Goal: Task Accomplishment & Management: Complete application form

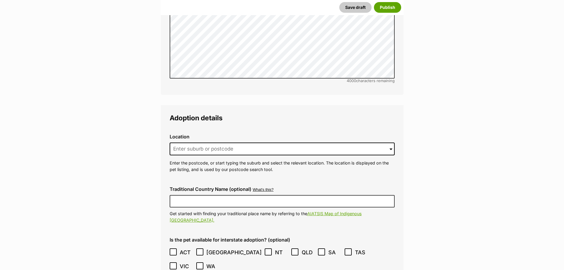
scroll to position [1362, 0]
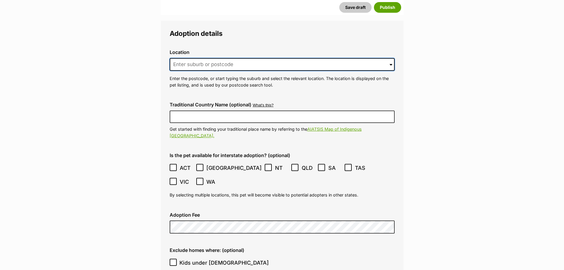
click at [226, 58] on input at bounding box center [282, 64] width 225 height 13
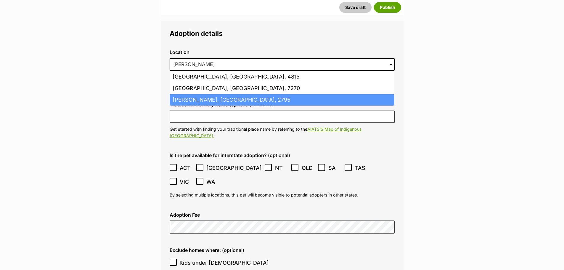
click at [231, 94] on li "Kelso, New South Wales, 2795" at bounding box center [282, 100] width 224 height 12
type input "Kelso, New South Wales, 2795"
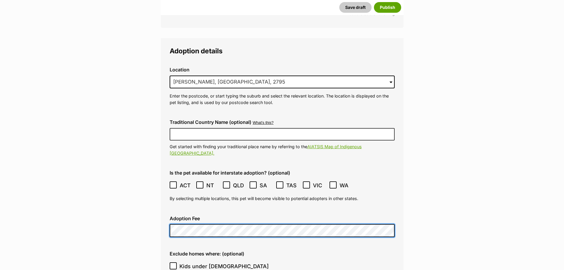
scroll to position [1481, 0]
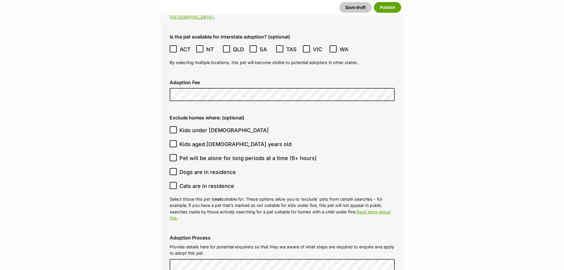
click at [222, 168] on span "Dogs are in residence" at bounding box center [207, 172] width 57 height 8
click at [177, 168] on input "Dogs are in residence" at bounding box center [173, 171] width 7 height 7
checkbox input "true"
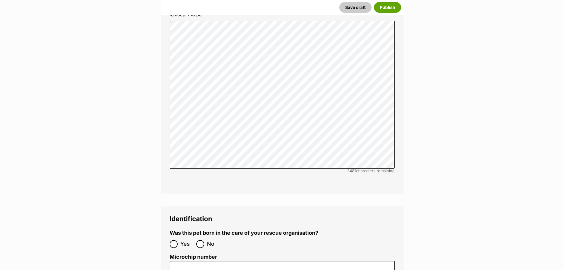
scroll to position [1747, 0]
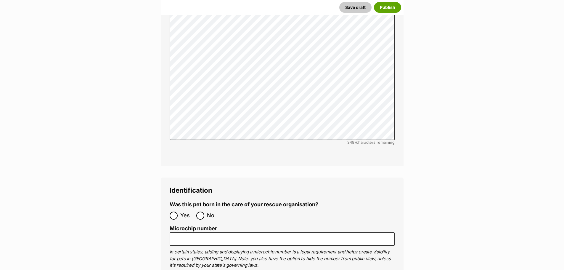
click at [206, 211] on label "No" at bounding box center [208, 215] width 24 height 8
click at [204, 211] on input "No" at bounding box center [200, 215] width 8 height 8
radio input "true"
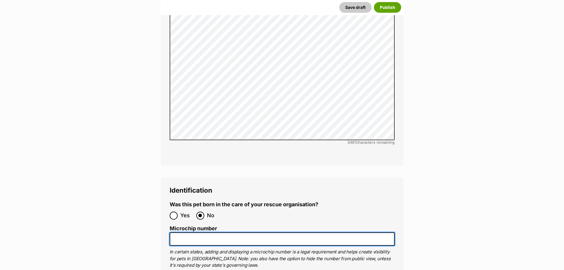
click at [205, 232] on input "Microchip number" at bounding box center [282, 238] width 225 height 13
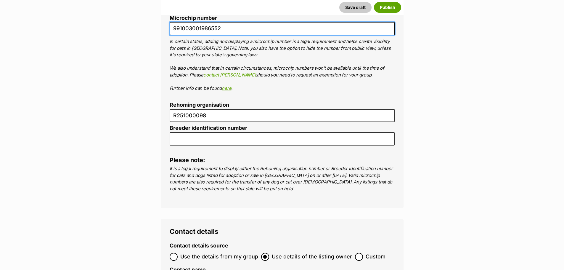
scroll to position [2014, 0]
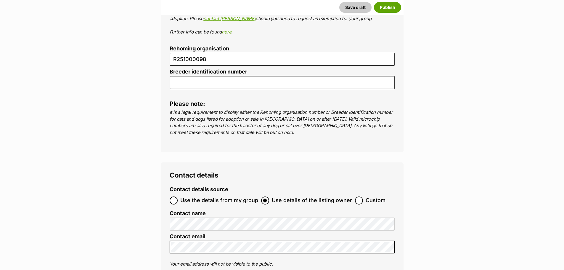
type input "991003001986552"
drag, startPoint x: 358, startPoint y: 183, endPoint x: 347, endPoint y: 185, distance: 10.9
click at [357, 196] on input "Custom" at bounding box center [359, 200] width 8 height 8
radio input "true"
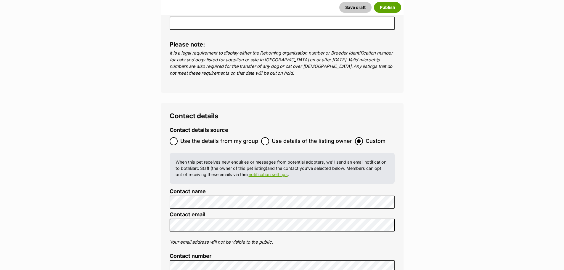
click at [258, 253] on li "Contact number" at bounding box center [282, 263] width 225 height 20
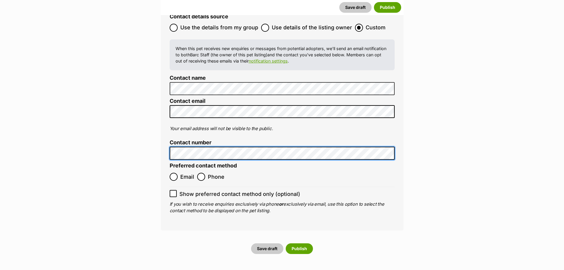
scroll to position [2192, 0]
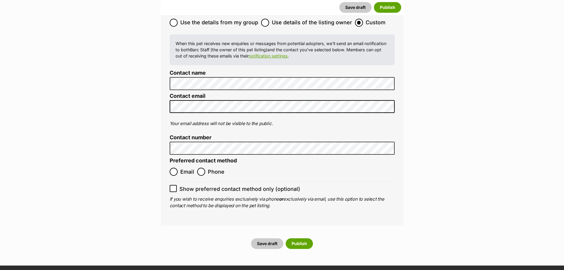
click at [205, 165] on ol "Email Phone" at bounding box center [226, 172] width 113 height 14
click at [208, 168] on span "Phone" at bounding box center [216, 172] width 17 height 8
click at [205, 168] on input "Phone" at bounding box center [201, 172] width 8 height 8
radio input "true"
click at [303, 238] on button "Publish" at bounding box center [299, 243] width 27 height 11
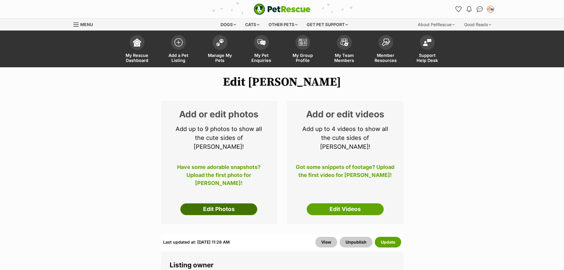
click at [246, 203] on link "Edit Photos" at bounding box center [218, 209] width 77 height 12
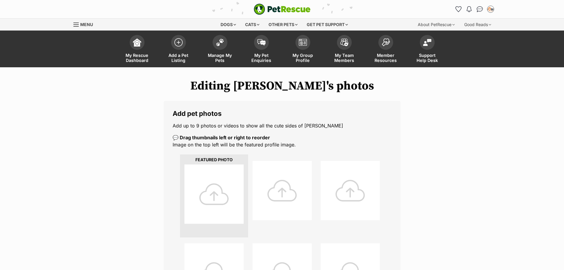
click at [219, 175] on div at bounding box center [214, 193] width 59 height 59
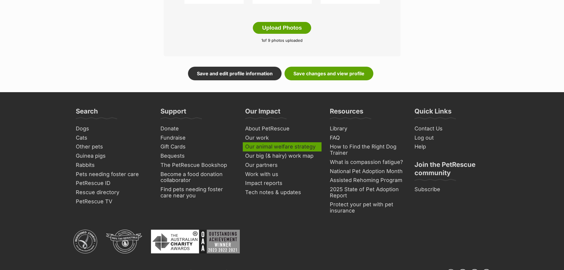
scroll to position [415, 0]
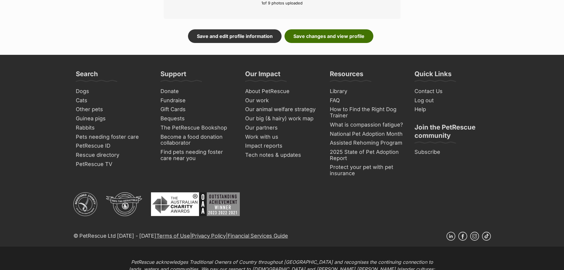
click at [332, 34] on link "Save changes and view profile" at bounding box center [329, 36] width 89 height 14
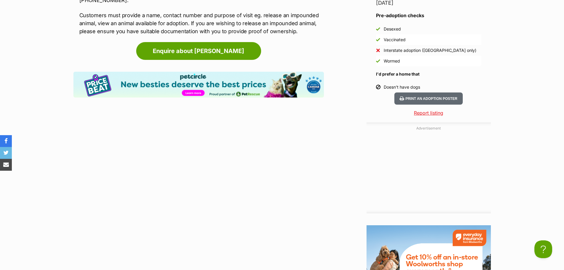
scroll to position [652, 0]
